Goal: Task Accomplishment & Management: Complete application form

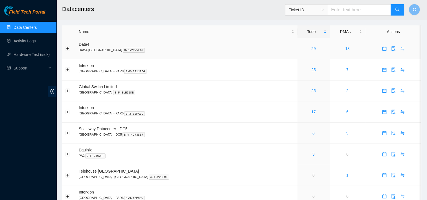
click at [301, 47] on div "29" at bounding box center [314, 48] width 26 height 6
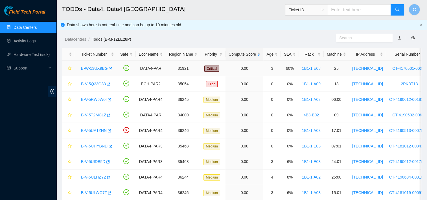
click at [96, 69] on link "B-W-13UX9BG" at bounding box center [94, 68] width 27 height 5
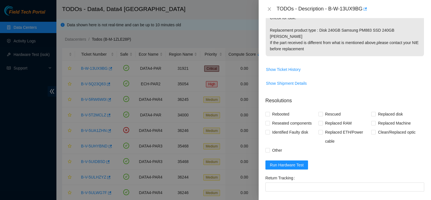
scroll to position [198, 0]
click at [283, 66] on span "Show Ticket History" at bounding box center [283, 69] width 35 height 6
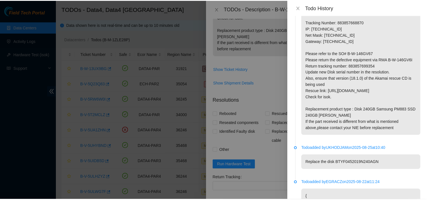
scroll to position [42, 0]
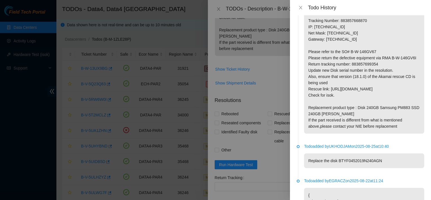
click at [176, 36] on div at bounding box center [215, 100] width 431 height 200
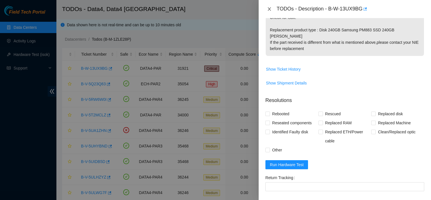
click at [266, 11] on button "Close" at bounding box center [270, 8] width 8 height 5
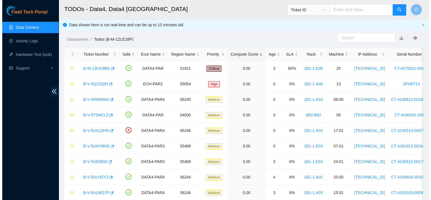
scroll to position [172, 0]
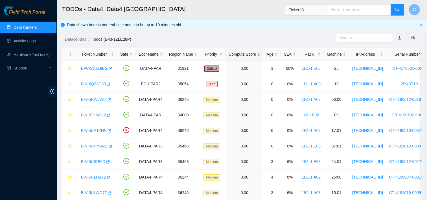
click at [401, 36] on link "button" at bounding box center [400, 38] width 4 height 5
click at [96, 83] on link "B-V-5Q23Q83" at bounding box center [93, 84] width 25 height 5
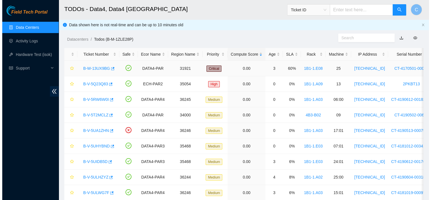
scroll to position [149, 0]
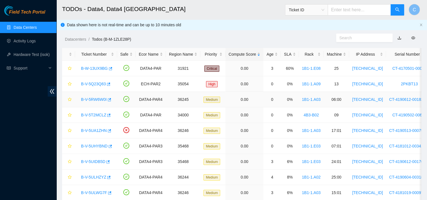
click at [97, 101] on link "B-V-5RW6W0I" at bounding box center [94, 99] width 26 height 5
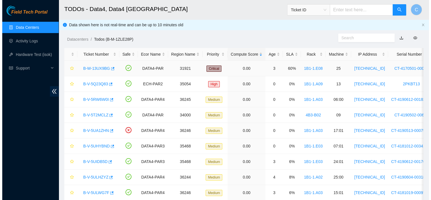
scroll to position [84, 0]
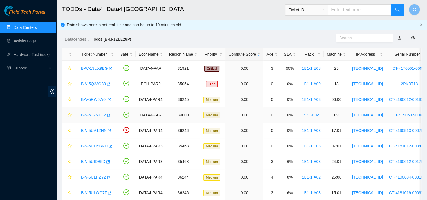
click at [99, 113] on link "B-V-5T2MCLZ" at bounding box center [93, 115] width 25 height 5
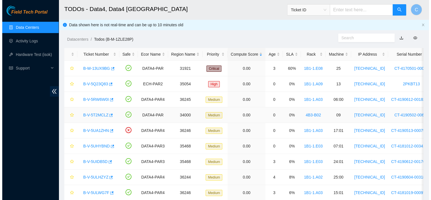
scroll to position [165, 0]
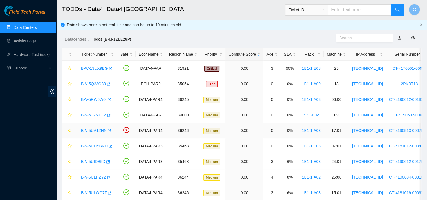
click at [97, 131] on link "B-V-5UA1ZHN" at bounding box center [94, 130] width 26 height 5
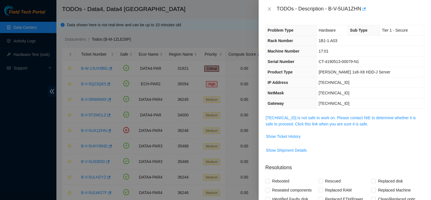
scroll to position [0, 0]
click at [278, 133] on span "Show Ticket History" at bounding box center [283, 136] width 35 height 6
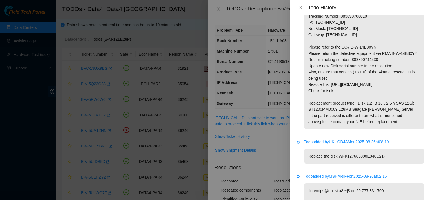
scroll to position [47, 0]
click at [189, 23] on div at bounding box center [215, 100] width 431 height 200
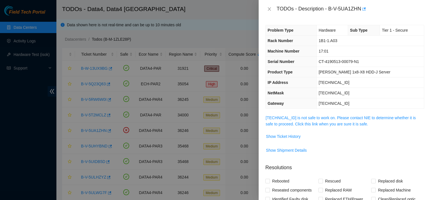
click at [225, 16] on div at bounding box center [215, 100] width 431 height 200
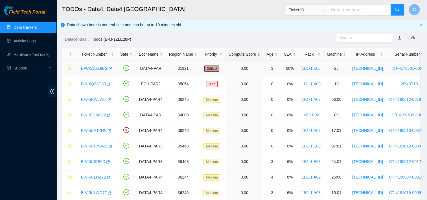
click at [288, 73] on td "60%" at bounding box center [290, 69] width 18 height 16
click at [90, 68] on link "B-W-13UX9BG" at bounding box center [94, 68] width 27 height 5
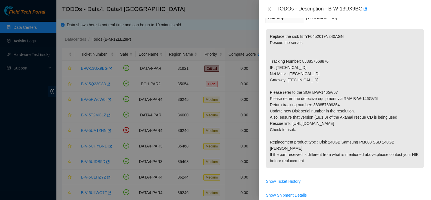
scroll to position [89, 0]
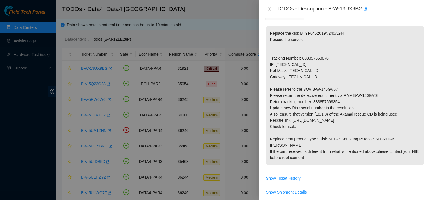
click at [363, 179] on td "Show Ticket History" at bounding box center [345, 180] width 159 height 14
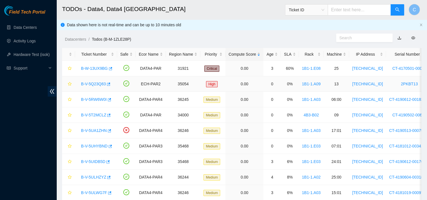
click at [91, 84] on link "B-V-5Q23Q83" at bounding box center [93, 84] width 25 height 5
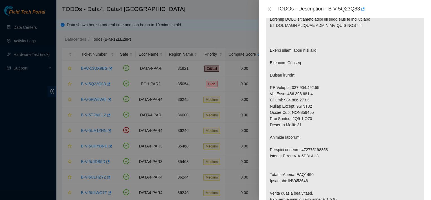
scroll to position [146, 0]
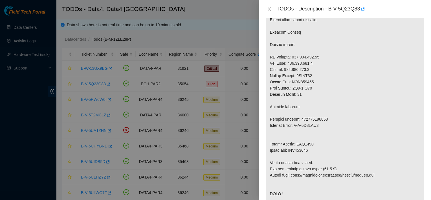
click at [307, 99] on p at bounding box center [345, 159] width 158 height 356
click at [303, 94] on p at bounding box center [345, 159] width 158 height 356
copy p "2PKBT13"
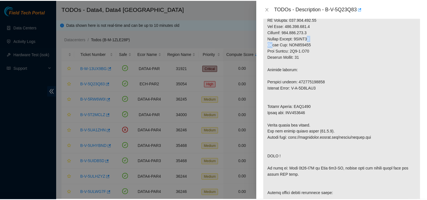
scroll to position [184, 0]
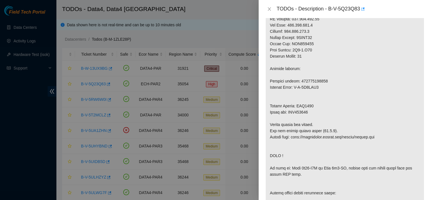
click at [304, 122] on p at bounding box center [345, 121] width 158 height 356
copy p "CVL8333"
click at [180, 23] on div at bounding box center [215, 100] width 431 height 200
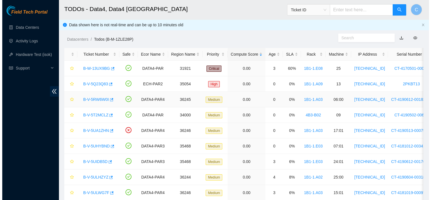
scroll to position [172, 0]
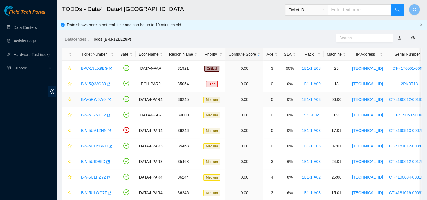
drag, startPoint x: 98, startPoint y: 98, endPoint x: 98, endPoint y: 95, distance: 3.4
click at [98, 98] on link "B-V-5RW6W0I" at bounding box center [94, 99] width 26 height 5
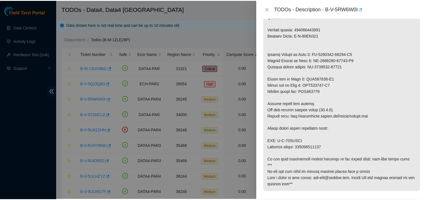
scroll to position [305, 0]
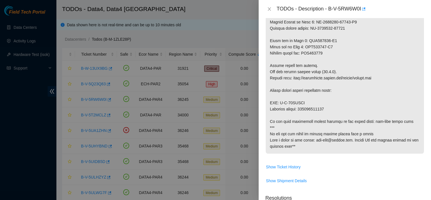
copy p "791912743390"
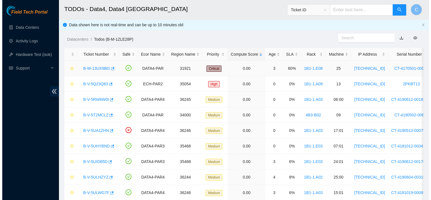
scroll to position [172, 0]
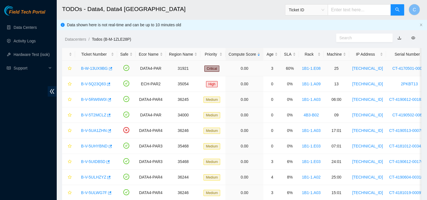
click at [90, 69] on link "B-W-13UX9BG" at bounding box center [94, 68] width 27 height 5
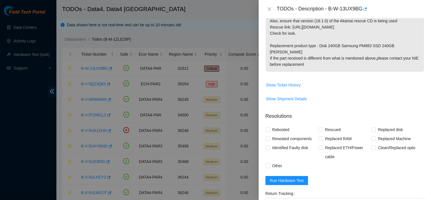
scroll to position [224, 0]
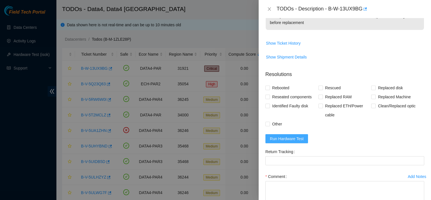
click at [298, 134] on button "Run Hardware Test" at bounding box center [287, 138] width 43 height 9
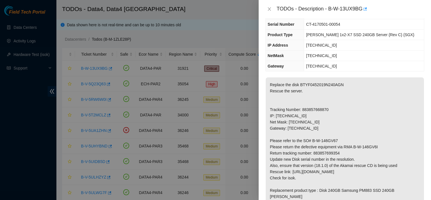
scroll to position [38, 0]
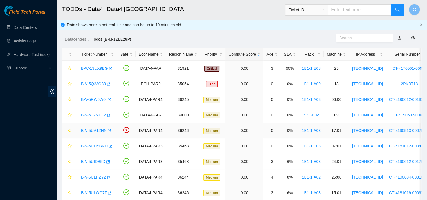
click at [91, 129] on link "B-V-5UA1ZHN" at bounding box center [94, 130] width 26 height 5
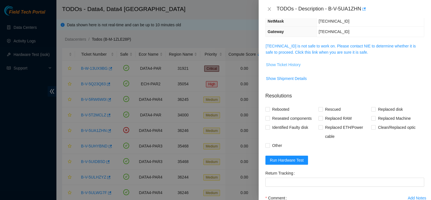
scroll to position [72, 0]
click at [292, 157] on span "Run Hardware Test" at bounding box center [287, 160] width 34 height 6
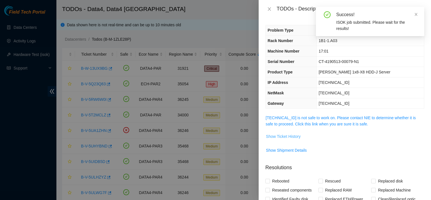
click at [294, 134] on span "Show Ticket History" at bounding box center [283, 136] width 35 height 6
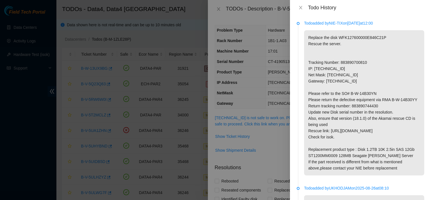
click at [355, 107] on p "Replace the disk WFK127600000E846C21P Rescue the server. Tracking Number: 88389…" at bounding box center [364, 102] width 120 height 145
copy p "883890744430"
click at [302, 6] on icon "close" at bounding box center [301, 7] width 5 height 5
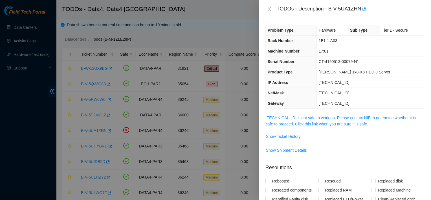
click at [249, 5] on div at bounding box center [215, 100] width 431 height 200
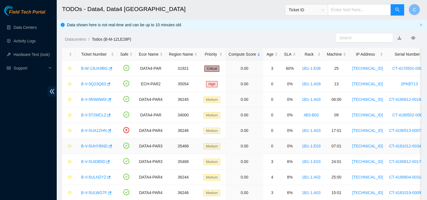
drag, startPoint x: 102, startPoint y: 146, endPoint x: 176, endPoint y: 27, distance: 140.5
click at [102, 146] on link "B-V-5UHYBND" at bounding box center [94, 146] width 27 height 5
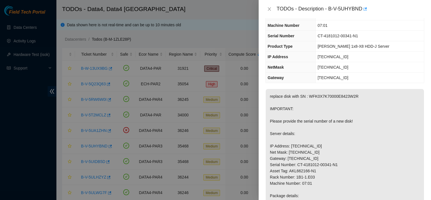
scroll to position [30, 0]
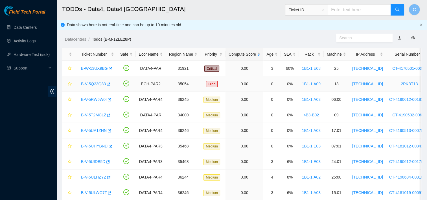
click at [97, 82] on link "B-V-5Q23Q83" at bounding box center [93, 84] width 25 height 5
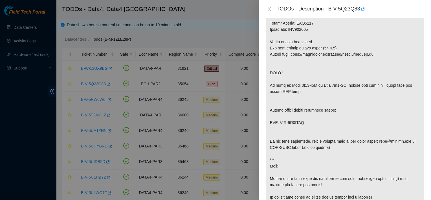
scroll to position [267, 0]
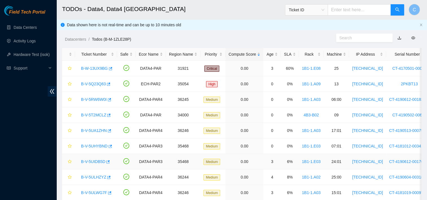
click at [95, 158] on div "B-V-5UIDB5D" at bounding box center [96, 161] width 36 height 9
click at [95, 159] on link "B-V-5UIDB5D" at bounding box center [93, 161] width 24 height 5
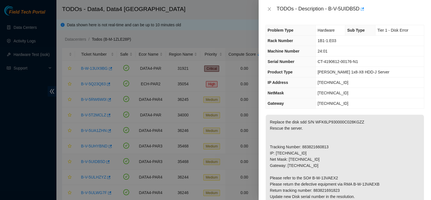
click at [95, 161] on div at bounding box center [215, 100] width 431 height 200
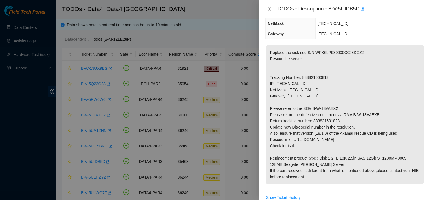
scroll to position [71, 0]
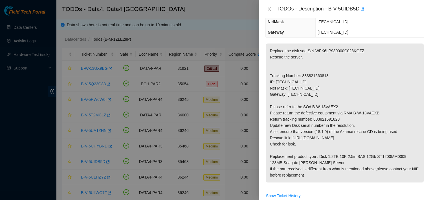
click at [324, 118] on p "Replace the disk sdd S/N WFK6LP930000C028KGZZ Rescue the server. Tracking Numbe…" at bounding box center [345, 112] width 158 height 139
copy p "883821691823"
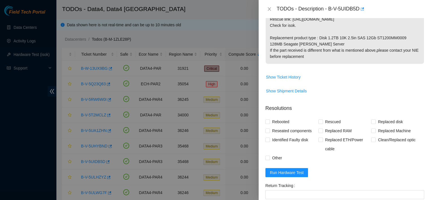
scroll to position [191, 0]
click at [288, 173] on span "Run Hardware Test" at bounding box center [287, 172] width 34 height 6
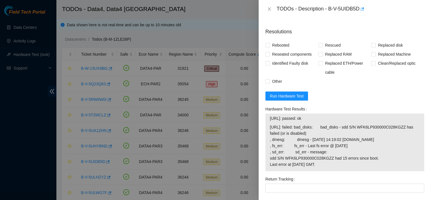
scroll to position [267, 0]
click at [339, 94] on form "Resolutions Rebooted Rescued Replaced disk Reseated components Replaced RAM Rep…" at bounding box center [345, 139] width 159 height 232
click at [324, 86] on form "Resolutions Rebooted Rescued Replaced disk Reseated components Replaced RAM Rep…" at bounding box center [345, 139] width 159 height 232
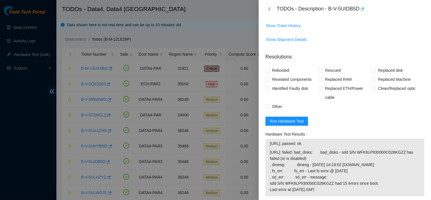
scroll to position [259, 0]
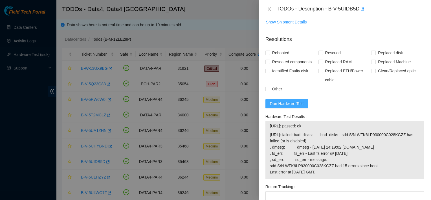
click at [287, 106] on span "Run Hardware Test" at bounding box center [287, 104] width 34 height 6
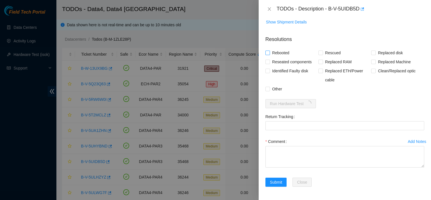
scroll to position [258, 0]
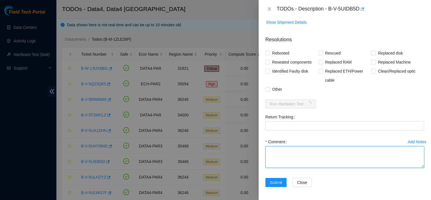
click at [284, 150] on form "Resolutions Rebooted Rescued Replaced disk Reseated components Replaced RAM Rep…" at bounding box center [345, 112] width 159 height 162
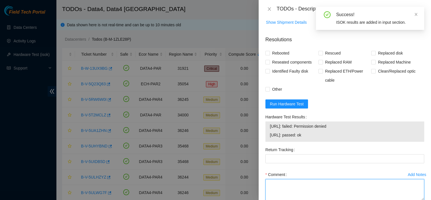
paste textarea ""reached nocc for permission to work replaced disk WFK0X7K70000E8423W2R with WF…"
click at [293, 184] on textarea ""reached nocc for permission to work replaced disk WFK0X7K70000E8423W2R with WF…" at bounding box center [345, 189] width 159 height 21
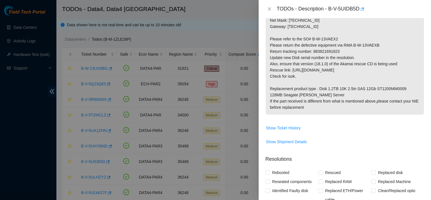
scroll to position [143, 0]
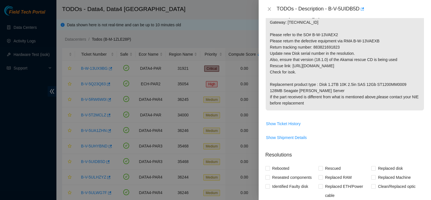
type textarea "reached nocc for permission to work replaced disk WFK0X7K70000E8423W2R with WFK…"
click at [326, 46] on p "Replace the disk sdd S/N WFK6LP930000C028KGZZ Rescue the server. Tracking Numbe…" at bounding box center [345, 40] width 158 height 139
copy p "883821691823"
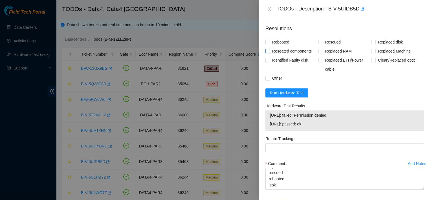
scroll to position [270, 0]
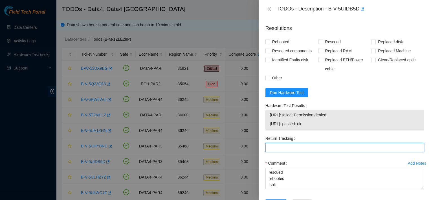
click at [280, 143] on Tracking "Return Tracking" at bounding box center [345, 147] width 159 height 9
paste Tracking "883821691823"
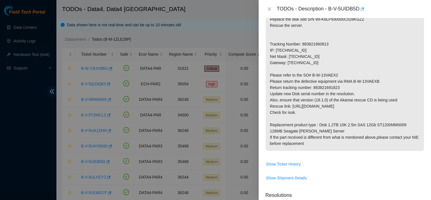
scroll to position [0, 0]
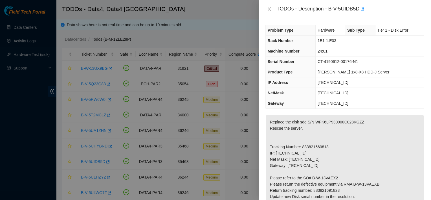
type Tracking "883821691823"
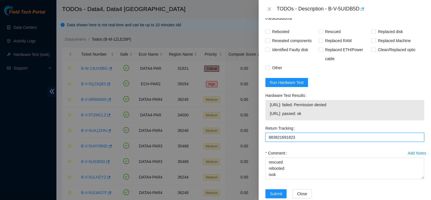
scroll to position [291, 0]
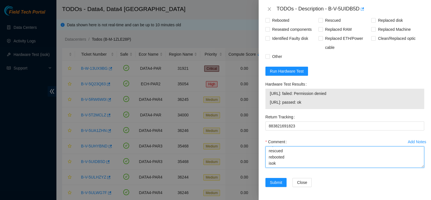
click at [317, 159] on textarea "reached nocc for permission to work replaced disk WFK0X7K70000E8423W2R with WFK…" at bounding box center [345, 156] width 159 height 21
paste textarea ""reached nocc for permission to work removed chassis to access disks replaced d…"
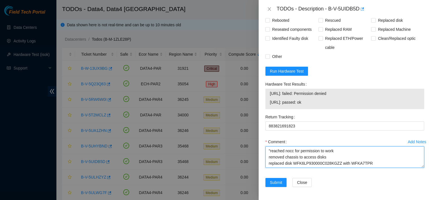
click at [345, 147] on textarea ""reached nocc for permission to work removed chassis to access disks replaced d…" at bounding box center [345, 156] width 159 height 21
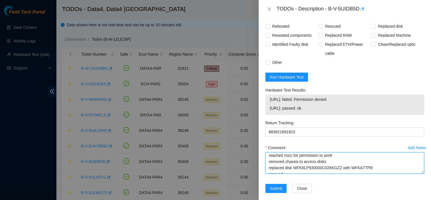
scroll to position [291, 0]
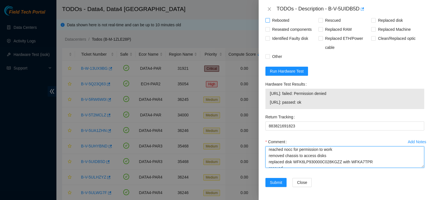
type textarea "reached nocc for permission to work removed chassis to access disks replaced di…"
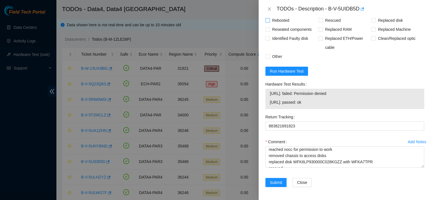
click at [273, 20] on span "Rebooted" at bounding box center [281, 20] width 22 height 9
click at [270, 20] on input "Rebooted" at bounding box center [268, 20] width 4 height 4
checkbox input "true"
click at [276, 29] on span "Reseated components" at bounding box center [292, 29] width 44 height 9
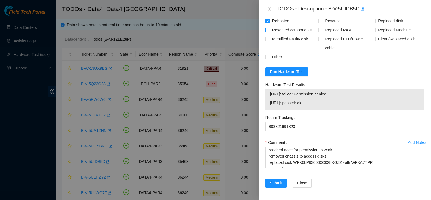
click at [270, 29] on input "Reseated components" at bounding box center [268, 30] width 4 height 4
checkbox input "true"
click at [277, 36] on span "Identified Faulty disk" at bounding box center [290, 38] width 41 height 9
click at [270, 37] on input "Identified Faulty disk" at bounding box center [268, 39] width 4 height 4
checkbox input "true"
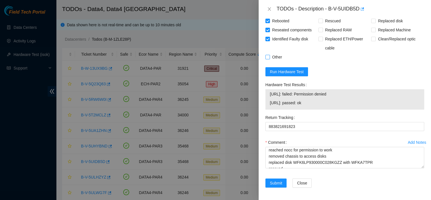
click at [278, 55] on span "Other" at bounding box center [277, 57] width 14 height 9
click at [270, 55] on input "Other" at bounding box center [268, 57] width 4 height 4
checkbox input "true"
click at [330, 21] on span "Rescued" at bounding box center [333, 20] width 20 height 9
click at [323, 21] on input "Rescued" at bounding box center [321, 21] width 4 height 4
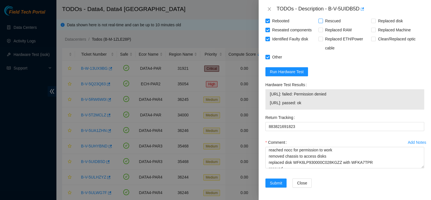
checkbox input "true"
click at [373, 21] on span at bounding box center [374, 21] width 5 height 5
click at [373, 21] on input "Replaced disk" at bounding box center [374, 21] width 4 height 4
checkbox input "true"
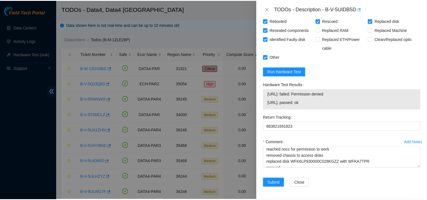
scroll to position [291, 0]
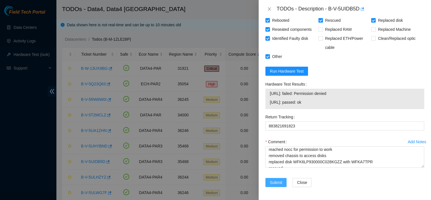
click at [280, 183] on span "Submit" at bounding box center [276, 182] width 12 height 6
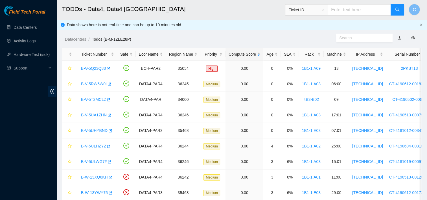
scroll to position [151, 0]
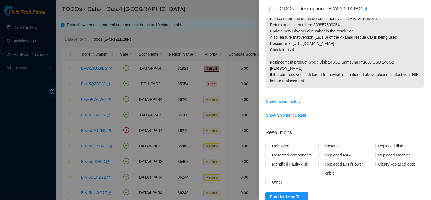
scroll to position [168, 0]
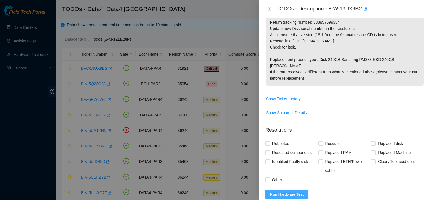
click at [286, 192] on button "Run Hardware Test" at bounding box center [287, 194] width 43 height 9
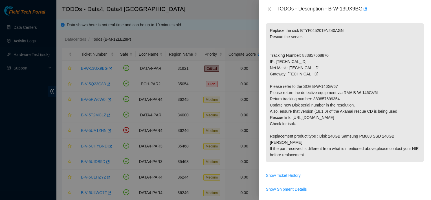
scroll to position [90, 0]
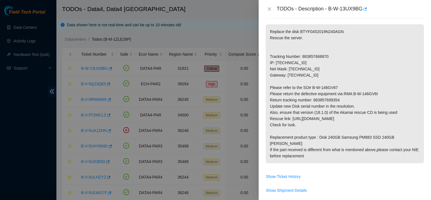
click at [330, 101] on p "Replace the disk BTYF0452019N240AGN Rescue the server. Tracking Number: 8838576…" at bounding box center [345, 93] width 158 height 139
copy p "883857699354"
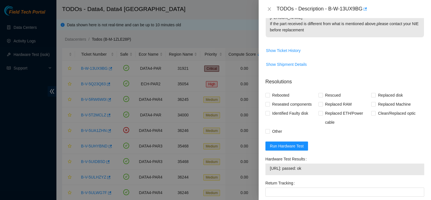
scroll to position [216, 0]
click at [273, 91] on span "Rebooted" at bounding box center [281, 95] width 22 height 9
click at [270, 93] on input "Rebooted" at bounding box center [268, 95] width 4 height 4
checkbox input "true"
click at [282, 100] on span "Reseated components" at bounding box center [292, 104] width 44 height 9
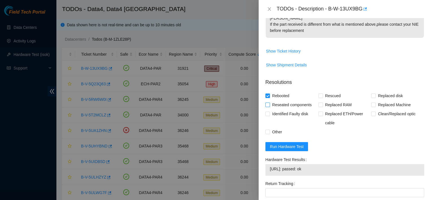
click at [270, 102] on input "Reseated components" at bounding box center [268, 104] width 4 height 4
checkbox input "true"
click at [282, 109] on span "Identified Faulty disk" at bounding box center [290, 113] width 41 height 9
click at [270, 112] on input "Identified Faulty disk" at bounding box center [268, 114] width 4 height 4
checkbox input "true"
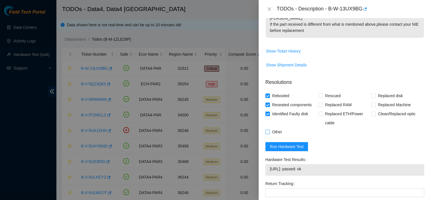
click at [276, 127] on span "Other" at bounding box center [277, 131] width 14 height 9
click at [270, 130] on input "Other" at bounding box center [268, 132] width 4 height 4
checkbox input "true"
click at [383, 91] on span "Replaced disk" at bounding box center [390, 95] width 29 height 9
click at [376, 93] on input "Replaced disk" at bounding box center [374, 95] width 4 height 4
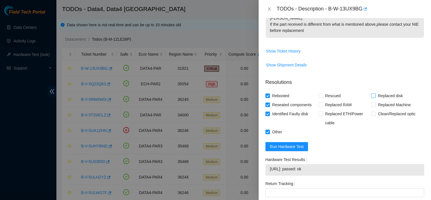
checkbox input "true"
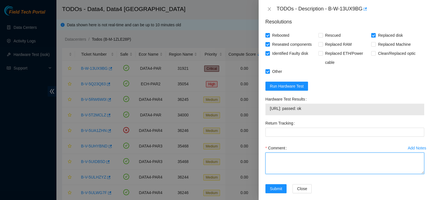
click at [306, 157] on textarea "Comment" at bounding box center [345, 162] width 159 height 21
paste textarea "883857699354"
drag, startPoint x: 308, startPoint y: 153, endPoint x: 300, endPoint y: 127, distance: 27.2
click at [300, 127] on form "Resolutions Rebooted Rescued Replaced disk Reseated components Replaced RAM Rep…" at bounding box center [345, 107] width 159 height 186
type textarea "883857699354"
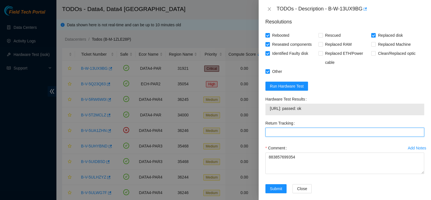
click at [300, 128] on Tracking "Return Tracking" at bounding box center [345, 132] width 159 height 9
paste Tracking "883857699354"
type Tracking "883857699354"
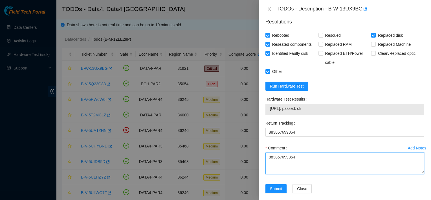
drag, startPoint x: 305, startPoint y: 155, endPoint x: 249, endPoint y: 151, distance: 56.0
click at [249, 151] on div "TODOs - Description - B-W-13UX9BG Problem Type Hardware Sub Type Disk Rack Numb…" at bounding box center [215, 100] width 431 height 200
paste textarea ""reached nocc for permission to work removed chassis to access disks replaced d…"
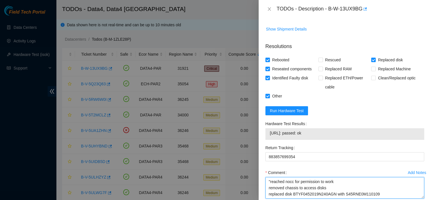
scroll to position [252, 0]
click at [309, 177] on textarea ""reached nocc for permission to work removed chassis to access disks replaced d…" at bounding box center [345, 187] width 159 height 21
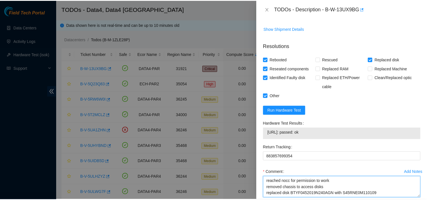
scroll to position [276, 0]
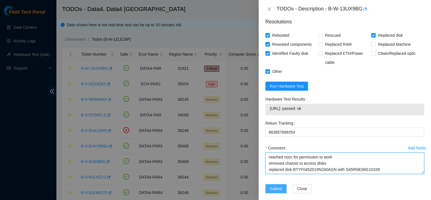
type textarea "reached nocc for permission to work removed chassis to access disks replaced di…"
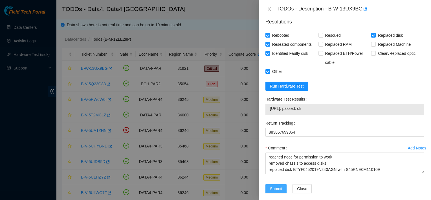
click at [275, 186] on span "Submit" at bounding box center [276, 189] width 12 height 6
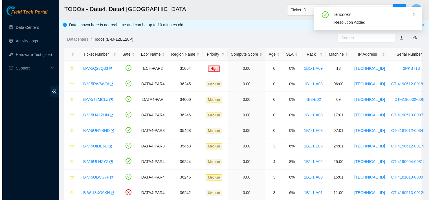
scroll to position [160, 0]
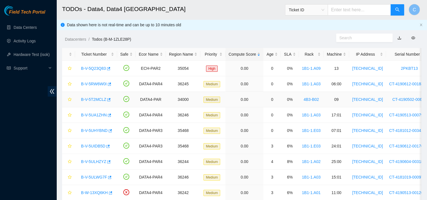
click at [97, 99] on link "B-V-5T2MCLZ" at bounding box center [93, 99] width 25 height 5
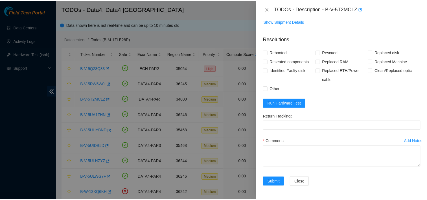
scroll to position [357, 0]
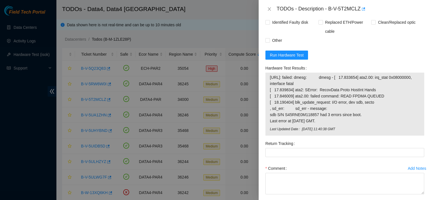
click at [199, 20] on div at bounding box center [215, 100] width 431 height 200
click at [270, 7] on icon "close" at bounding box center [269, 9] width 5 height 5
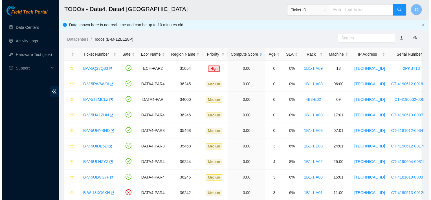
scroll to position [160, 0]
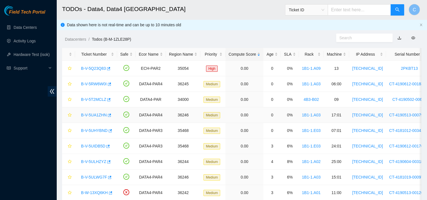
click at [99, 114] on link "B-V-5UA1ZHN" at bounding box center [94, 115] width 26 height 5
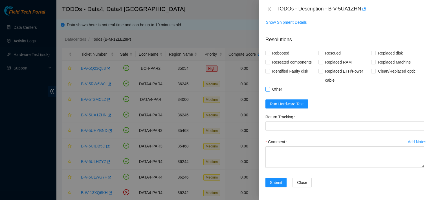
scroll to position [282, 0]
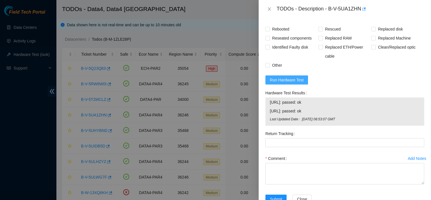
click at [296, 76] on button "Run Hardware Test" at bounding box center [287, 79] width 43 height 9
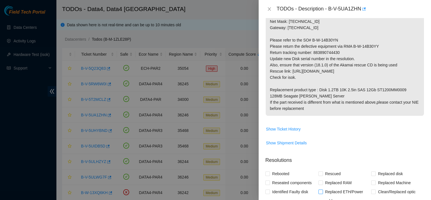
scroll to position [136, 0]
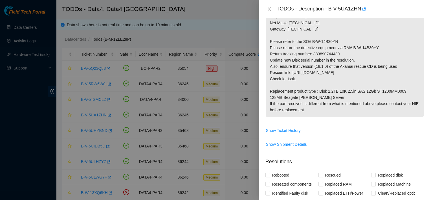
click at [324, 53] on p "Replace the disk WFK127600000E846C21P Rescue the server. Tracking Number: 88389…" at bounding box center [345, 47] width 158 height 139
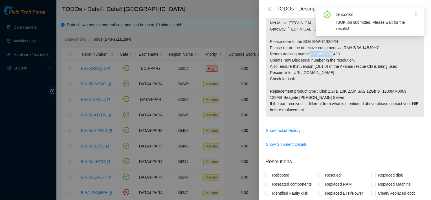
copy p "883890744430"
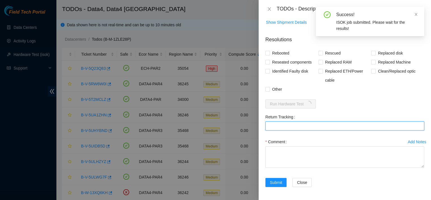
click at [294, 129] on Tracking "Return Tracking" at bounding box center [345, 125] width 159 height 9
paste Tracking "883890744430"
type Tracking "883890744430"
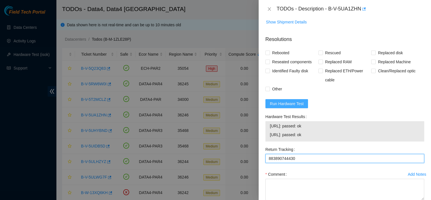
scroll to position [259, 0]
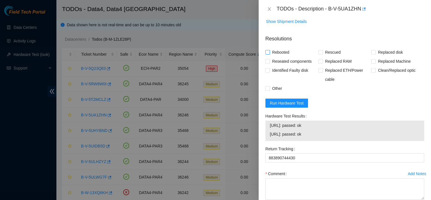
click at [280, 50] on span "Rebooted" at bounding box center [281, 52] width 22 height 9
click at [270, 50] on input "Rebooted" at bounding box center [268, 52] width 4 height 4
checkbox input "true"
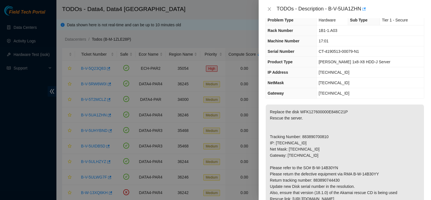
scroll to position [8, 0]
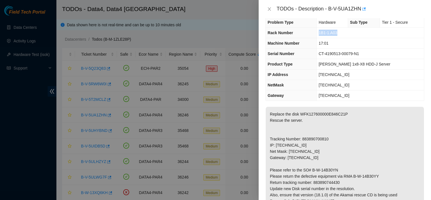
drag, startPoint x: 339, startPoint y: 33, endPoint x: 321, endPoint y: 30, distance: 18.2
click at [321, 30] on td "1B1-1.A03" at bounding box center [371, 33] width 108 height 10
copy span "1B1-1.A03"
drag, startPoint x: 346, startPoint y: 74, endPoint x: 321, endPoint y: 76, distance: 25.5
click at [321, 76] on td "[TECHNICAL_ID]" at bounding box center [371, 74] width 108 height 10
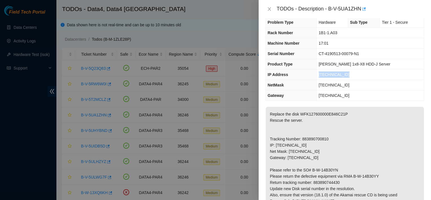
copy span "[TECHNICAL_ID]"
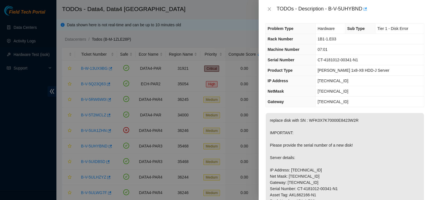
scroll to position [2, 0]
click at [208, 33] on div at bounding box center [215, 100] width 431 height 200
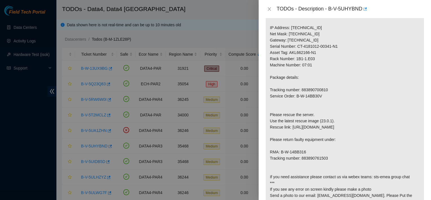
scroll to position [0, 0]
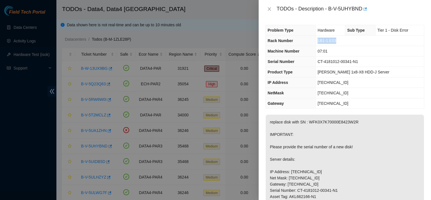
drag, startPoint x: 340, startPoint y: 40, endPoint x: 317, endPoint y: 36, distance: 23.5
click at [317, 36] on td "1B1-1.E03" at bounding box center [370, 41] width 109 height 10
copy span "1B1-1.E03"
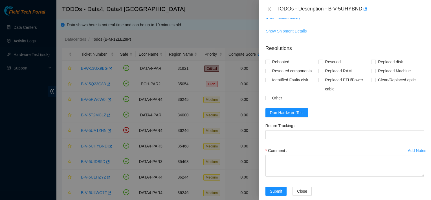
scroll to position [354, 0]
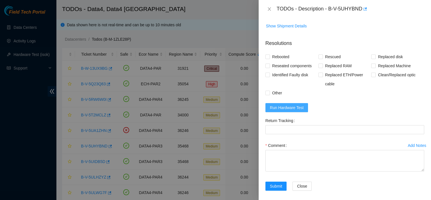
click at [289, 111] on span "Run Hardware Test" at bounding box center [287, 107] width 34 height 6
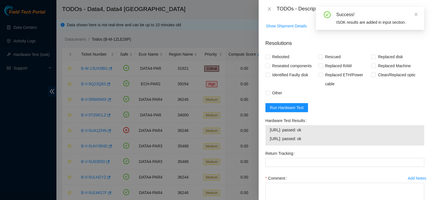
click at [337, 124] on form "Resolutions Rebooted Rescued Replaced disk Reseated components Replaced RAM Rep…" at bounding box center [345, 132] width 159 height 195
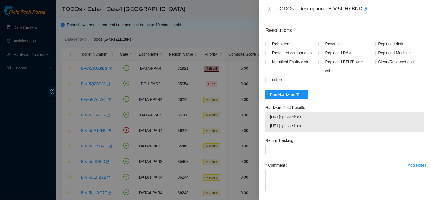
scroll to position [368, 0]
click at [313, 58] on form "Resolutions Rebooted Rescued Replaced disk Reseated components Replaced RAM Rep…" at bounding box center [345, 118] width 159 height 195
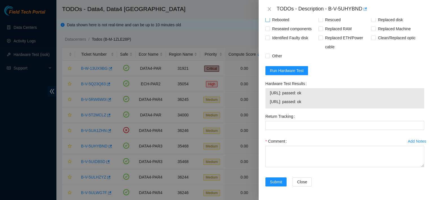
click at [278, 20] on span "Rebooted" at bounding box center [281, 19] width 22 height 9
click at [270, 20] on input "Rebooted" at bounding box center [268, 20] width 4 height 4
checkbox input "true"
click at [280, 27] on span "Reseated components" at bounding box center [292, 28] width 44 height 9
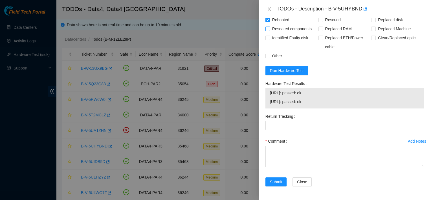
click at [270, 27] on input "Reseated components" at bounding box center [268, 29] width 4 height 4
checkbox input "true"
click at [283, 37] on span "Identified Faulty disk" at bounding box center [290, 37] width 41 height 9
click at [270, 37] on input "Identified Faulty disk" at bounding box center [268, 38] width 4 height 4
checkbox input "true"
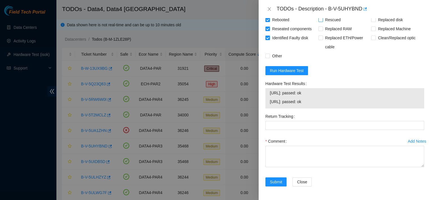
click at [331, 22] on span "Rescued" at bounding box center [333, 19] width 20 height 9
click at [323, 21] on input "Rescued" at bounding box center [321, 20] width 4 height 4
checkbox input "true"
click at [381, 19] on span "Replaced disk" at bounding box center [390, 19] width 29 height 9
click at [376, 19] on input "Replaced disk" at bounding box center [374, 20] width 4 height 4
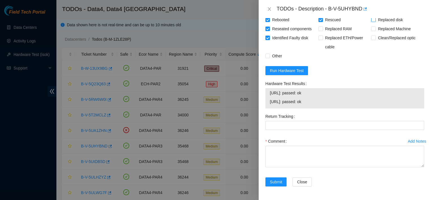
checkbox input "true"
click at [280, 54] on span "Other" at bounding box center [277, 55] width 14 height 9
click at [270, 54] on input "Other" at bounding box center [268, 56] width 4 height 4
checkbox input "true"
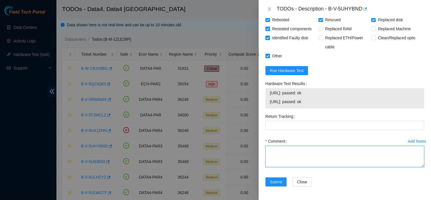
click at [303, 148] on textarea "Comment" at bounding box center [345, 156] width 159 height 21
paste textarea ""reached nocc for permission to work replaced disk WFK0X7K70000E8423W2R with WF…"
click at [303, 148] on textarea ""reached nocc for permission to work replaced disk WFK0X7K70000E8423W2R with WF…" at bounding box center [345, 156] width 159 height 21
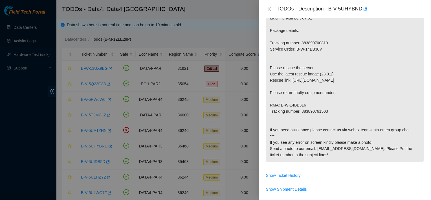
scroll to position [190, 0]
type textarea "reached nocc for permission to work replaced disk WFK0X7K70000E8423W2R with WFK…"
click at [311, 123] on p "replace disk with SN : WFK0X7K70000E8423W2R IMPORTANT: Please provide the seria…" at bounding box center [345, 43] width 158 height 238
copy p "883890761503"
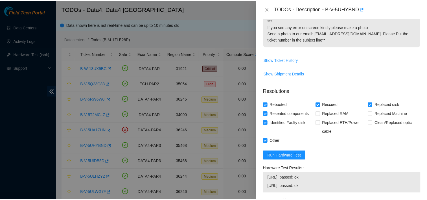
scroll to position [415, 0]
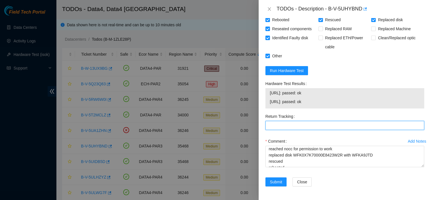
click at [301, 127] on Tracking "Return Tracking" at bounding box center [345, 125] width 159 height 9
paste Tracking "883890761503"
type Tracking "883890761503"
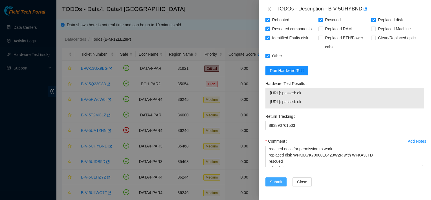
click at [271, 181] on span "Submit" at bounding box center [276, 182] width 12 height 6
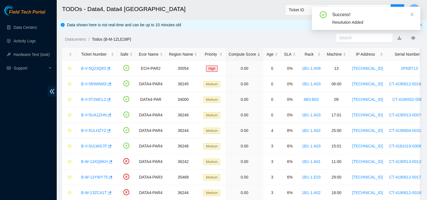
scroll to position [151, 0]
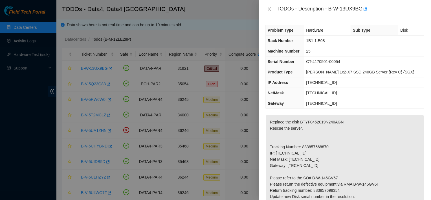
scroll to position [89, 0]
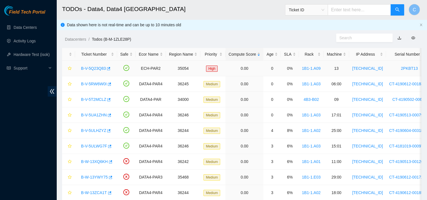
click at [91, 72] on div "B-V-5Q23Q83" at bounding box center [96, 68] width 36 height 9
click at [95, 67] on link "B-V-5Q23Q83" at bounding box center [93, 68] width 25 height 5
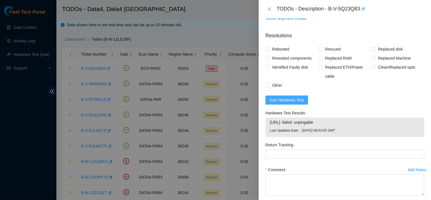
scroll to position [492, 0]
click at [291, 104] on button "Run Hardware Test" at bounding box center [287, 99] width 43 height 9
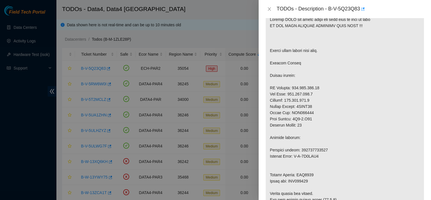
scroll to position [114, 0]
click at [271, 12] on div "TODOs - Description - B-V-5Q23Q83" at bounding box center [345, 9] width 159 height 9
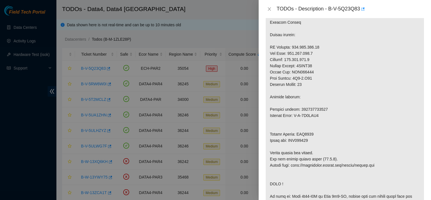
scroll to position [157, 0]
click at [309, 128] on p at bounding box center [345, 148] width 158 height 356
copy p "417328424430"
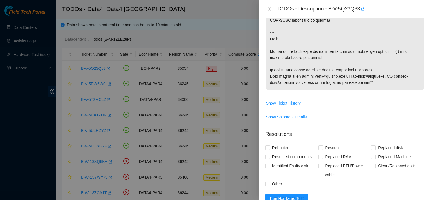
scroll to position [422, 0]
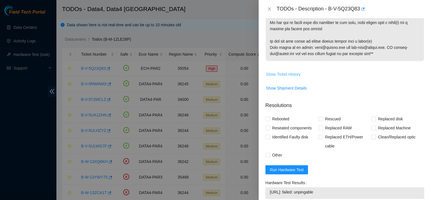
click at [286, 79] on button "Show Ticket History" at bounding box center [283, 74] width 35 height 9
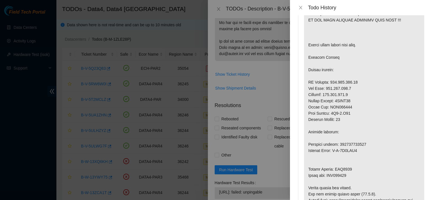
scroll to position [0, 0]
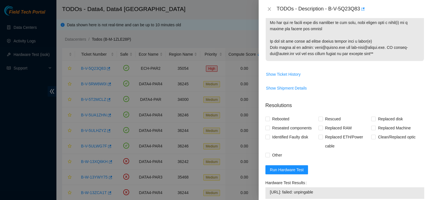
click at [206, 14] on div at bounding box center [215, 100] width 431 height 200
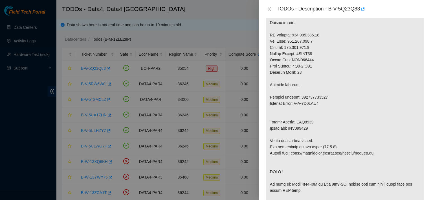
scroll to position [147, 0]
